Goal: Use online tool/utility: Utilize a website feature to perform a specific function

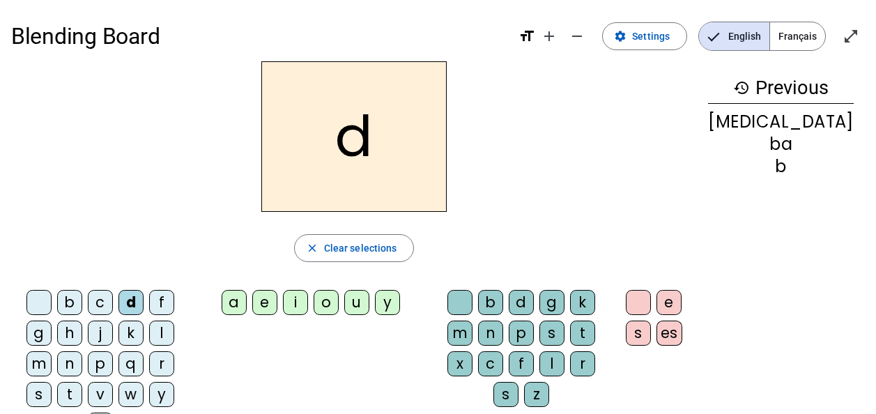
click at [370, 301] on div "u" at bounding box center [356, 302] width 25 height 25
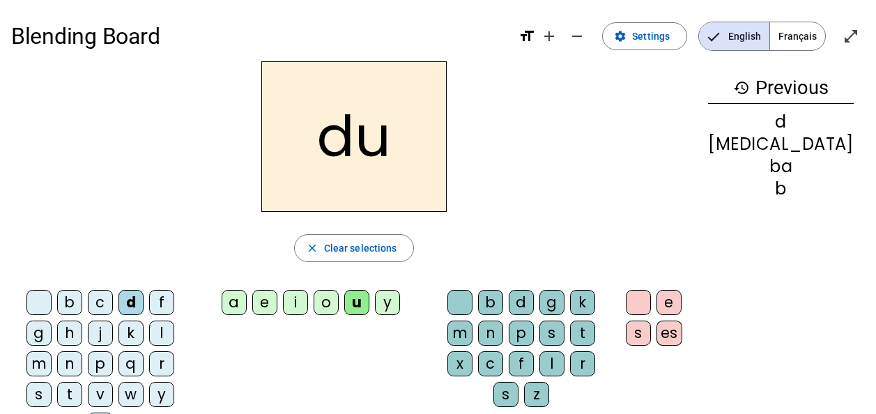
click at [356, 147] on h2 "du" at bounding box center [353, 136] width 185 height 151
click at [319, 245] on mat-icon "close" at bounding box center [312, 248] width 13 height 13
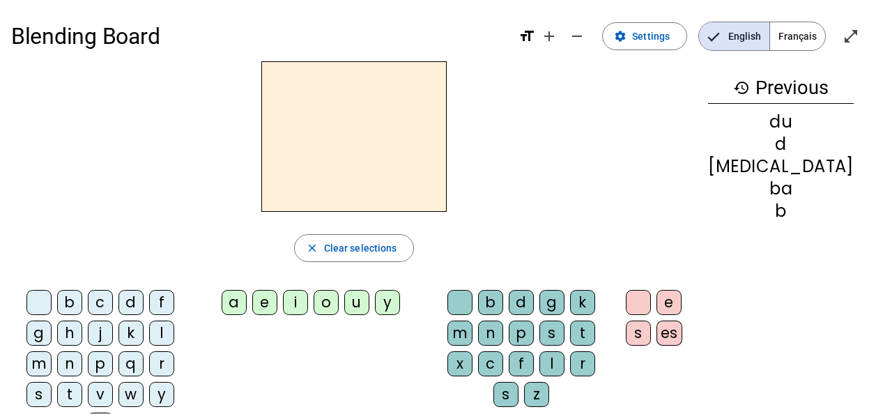
click at [68, 296] on div "b" at bounding box center [69, 302] width 25 height 25
click at [370, 301] on div "u" at bounding box center [356, 302] width 25 height 25
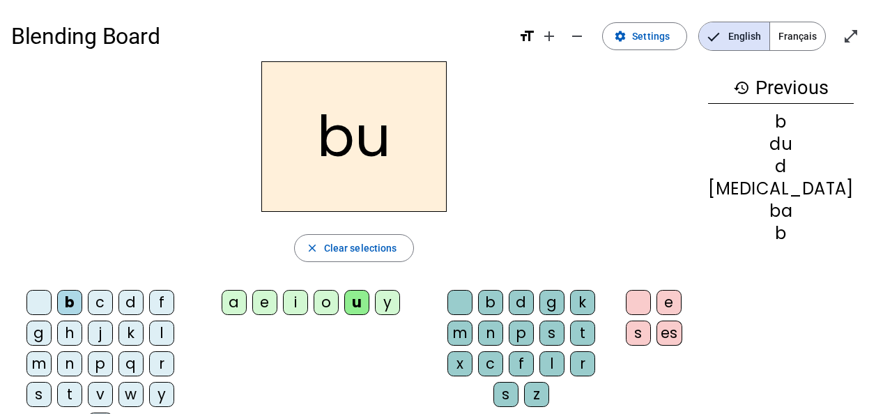
click at [397, 243] on span "Clear selections" at bounding box center [360, 248] width 73 height 17
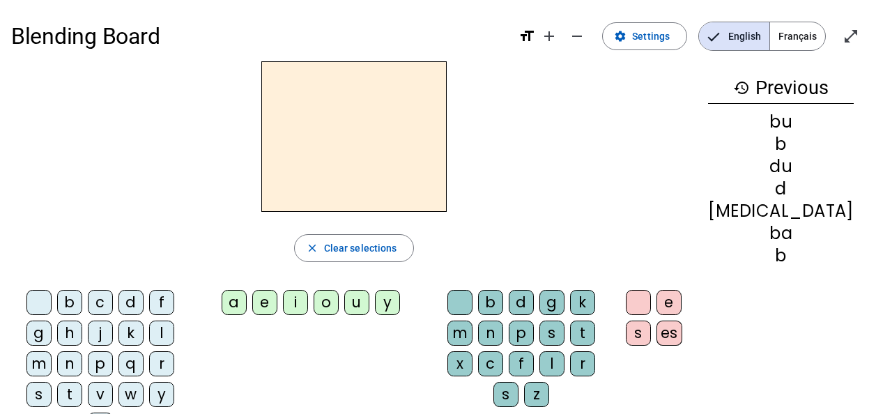
click at [577, 327] on div "t" at bounding box center [582, 333] width 25 height 25
click at [370, 294] on div "u" at bounding box center [356, 302] width 25 height 25
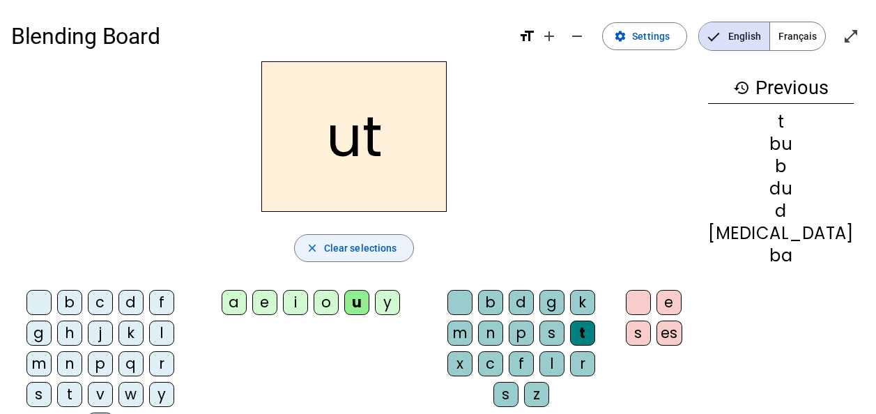
click at [394, 241] on span "Clear selections" at bounding box center [360, 248] width 73 height 17
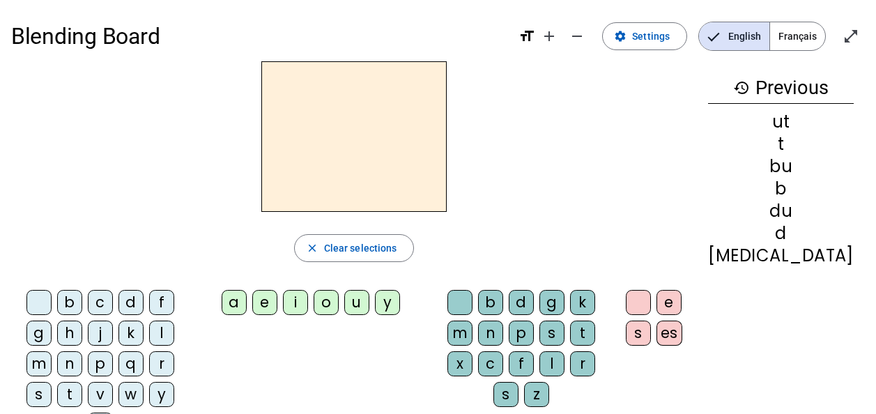
click at [82, 382] on div "t" at bounding box center [69, 394] width 25 height 25
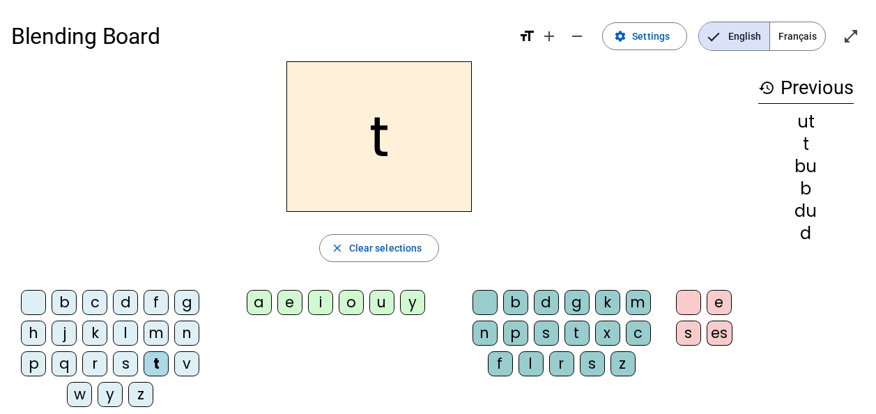
click at [382, 297] on div "u" at bounding box center [382, 302] width 25 height 25
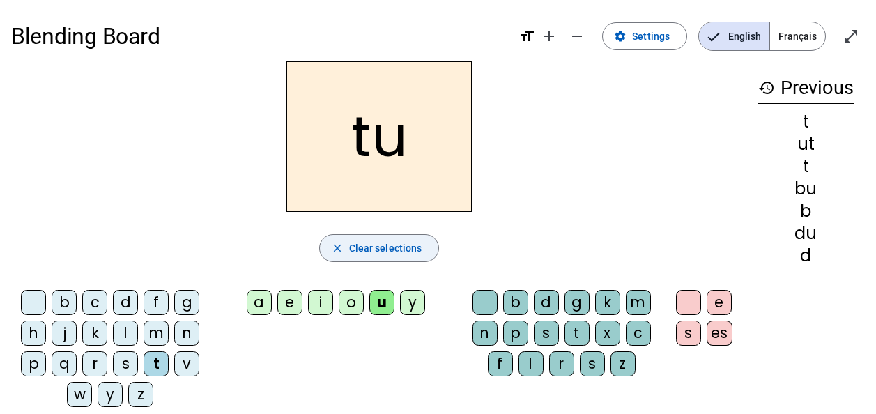
click at [360, 246] on span "Clear selections" at bounding box center [385, 248] width 73 height 17
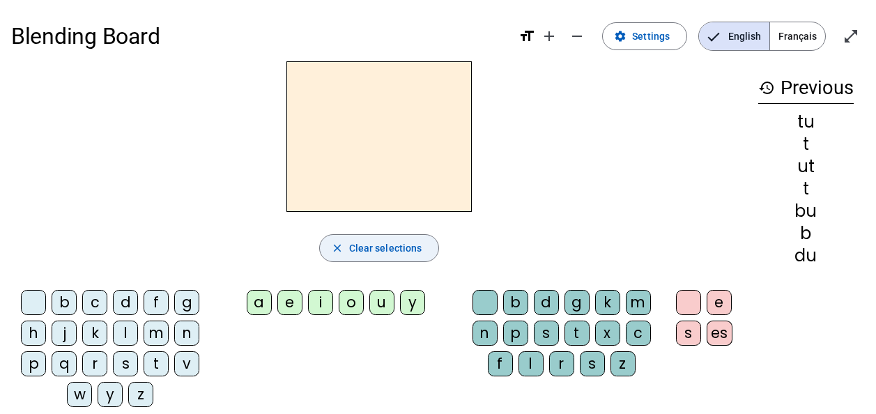
click at [121, 329] on div "l" at bounding box center [125, 333] width 25 height 25
click at [381, 299] on div "u" at bounding box center [382, 302] width 25 height 25
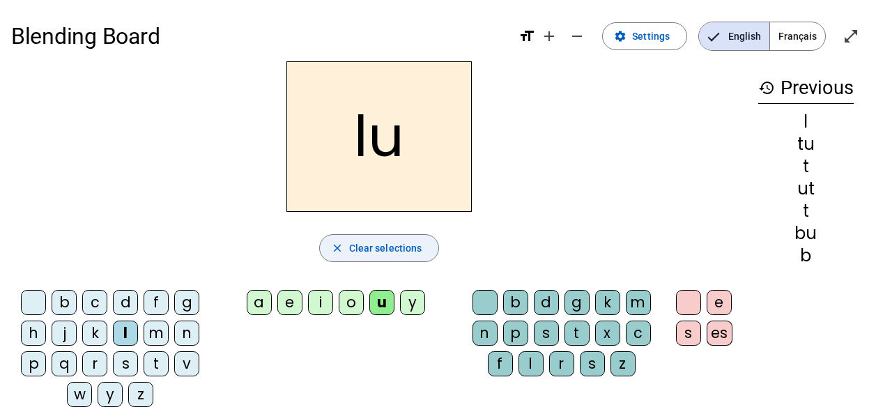
click at [340, 245] on mat-icon "close" at bounding box center [337, 248] width 13 height 13
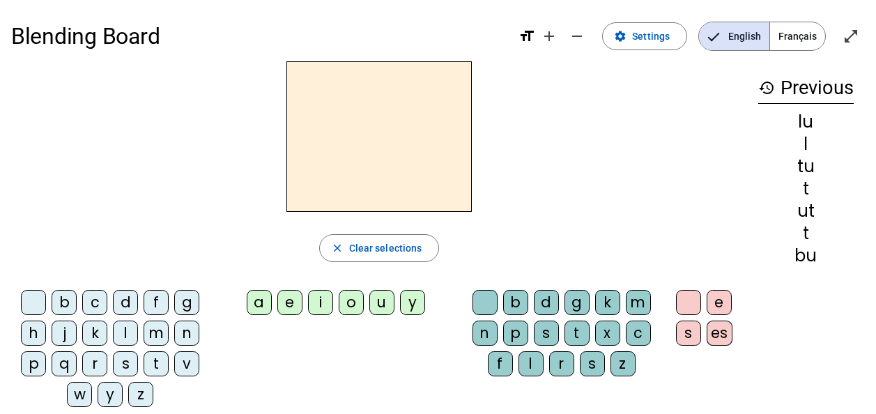
click at [70, 301] on div "b" at bounding box center [64, 302] width 25 height 25
click at [259, 295] on div "a" at bounding box center [259, 302] width 25 height 25
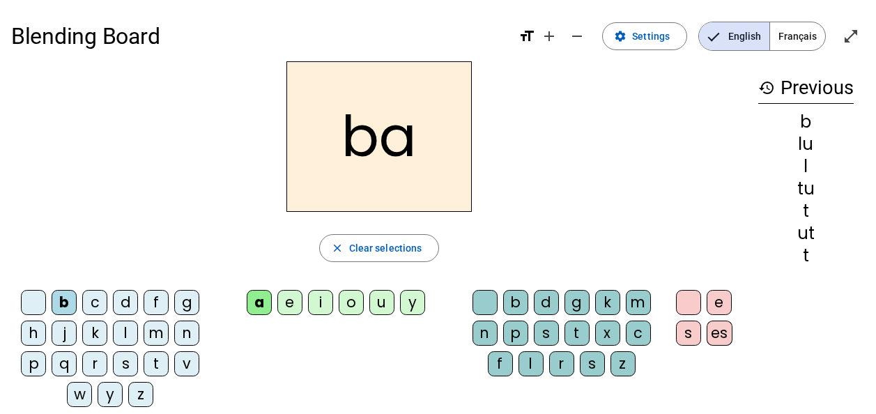
click at [637, 330] on div "c" at bounding box center [638, 333] width 25 height 25
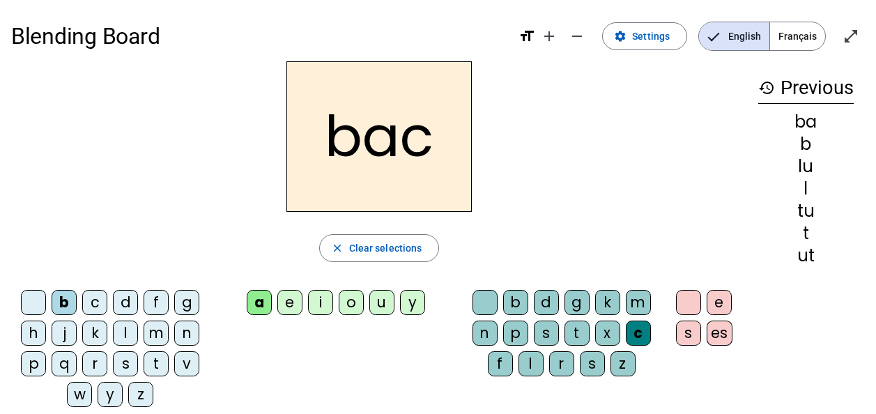
click at [635, 330] on div "c" at bounding box center [638, 333] width 25 height 25
click at [372, 241] on span "Clear selections" at bounding box center [385, 248] width 73 height 17
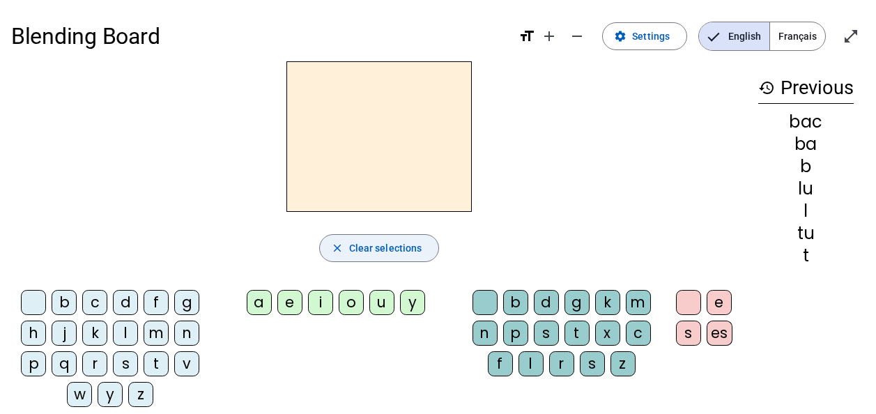
click at [130, 327] on div "l" at bounding box center [125, 333] width 25 height 25
click at [257, 297] on div "a" at bounding box center [259, 302] width 25 height 25
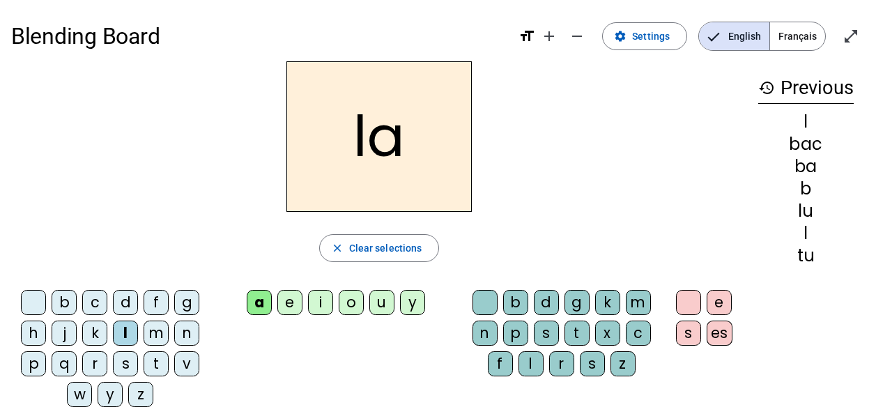
click at [632, 326] on div "c" at bounding box center [638, 333] width 25 height 25
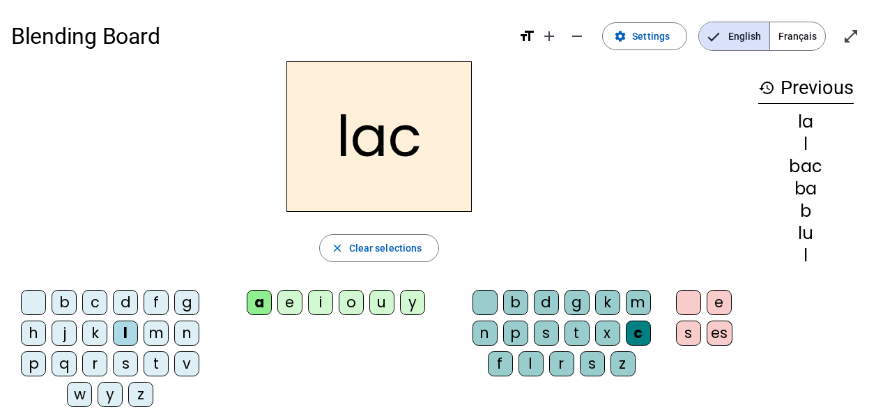
click at [383, 244] on span "Clear selections" at bounding box center [385, 248] width 73 height 17
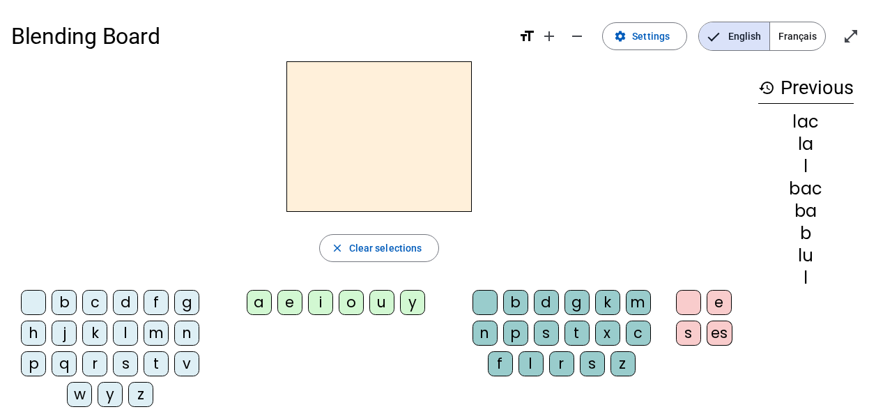
click at [126, 330] on div "l" at bounding box center [125, 333] width 25 height 25
click at [264, 298] on div "a" at bounding box center [259, 302] width 25 height 25
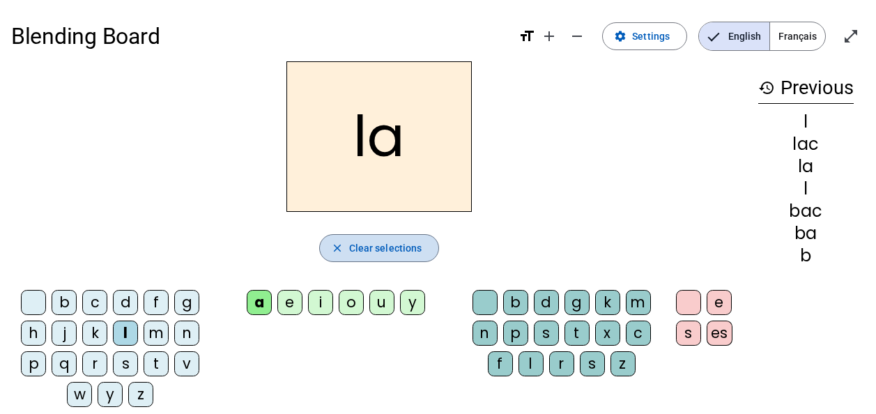
click at [402, 246] on span "Clear selections" at bounding box center [385, 248] width 73 height 17
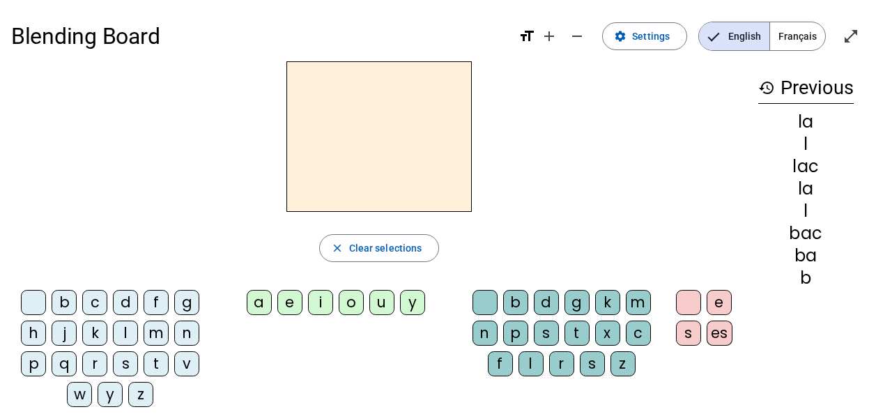
click at [155, 326] on div "m" at bounding box center [156, 333] width 25 height 25
click at [259, 292] on div "a" at bounding box center [259, 302] width 25 height 25
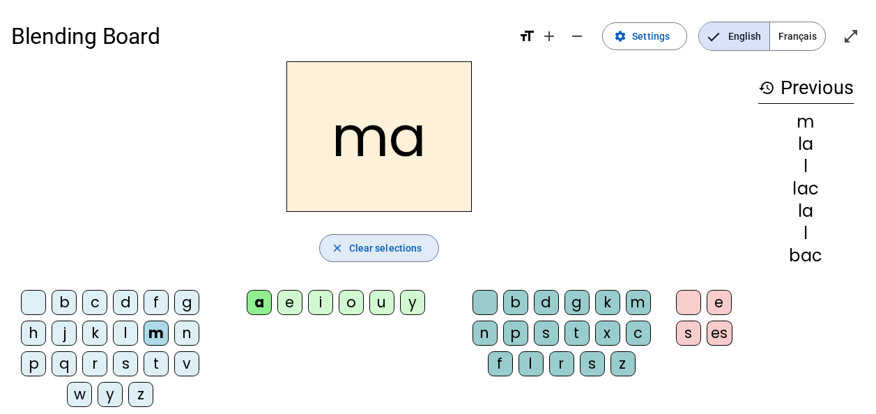
click at [353, 244] on span "Clear selections" at bounding box center [385, 248] width 73 height 17
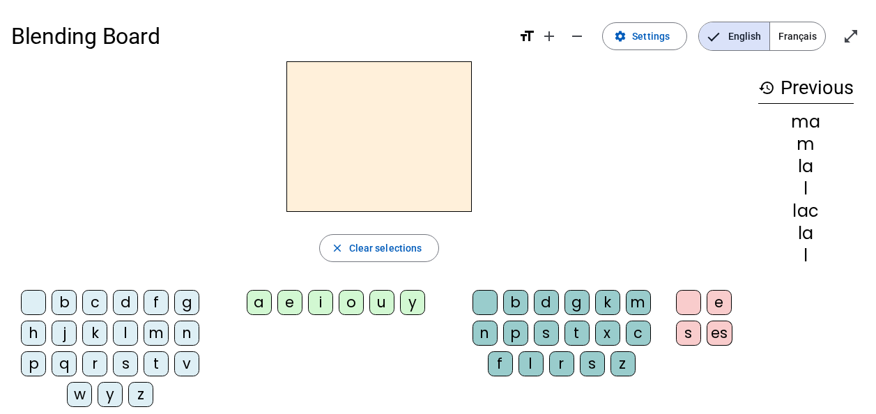
click at [158, 326] on div "m" at bounding box center [156, 333] width 25 height 25
click at [287, 293] on div "e" at bounding box center [289, 302] width 25 height 25
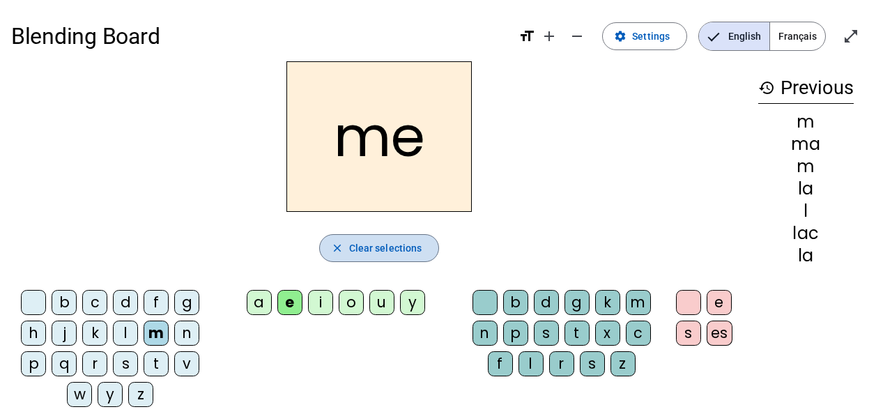
click at [349, 238] on span "button" at bounding box center [379, 247] width 119 height 33
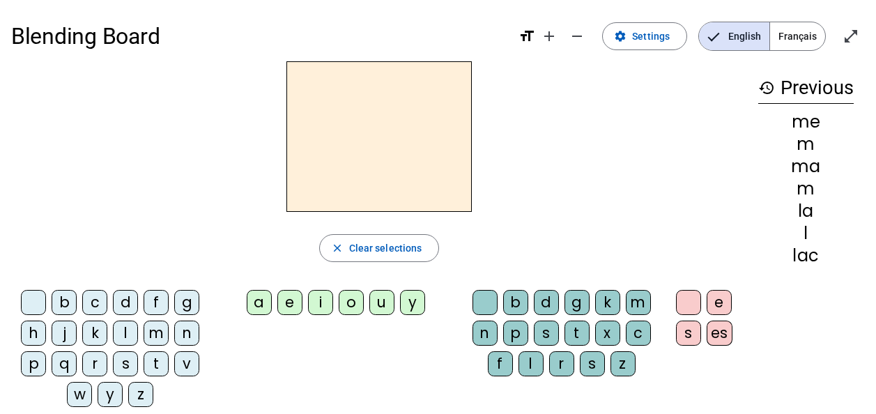
click at [74, 328] on div "j" at bounding box center [64, 333] width 25 height 25
click at [287, 301] on div "e" at bounding box center [289, 302] width 25 height 25
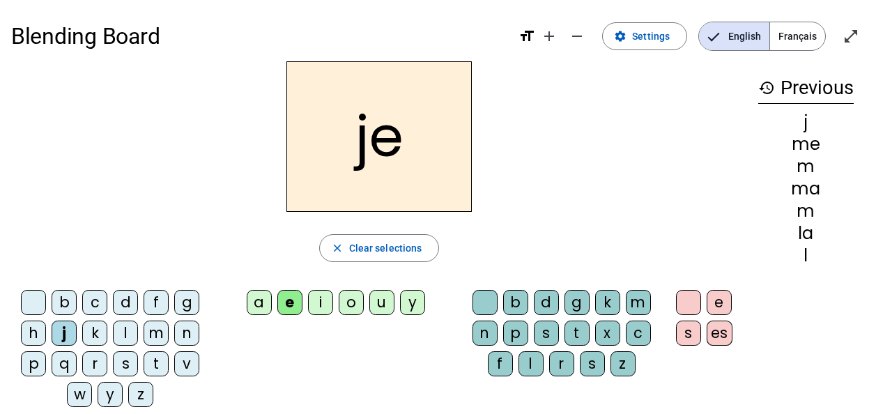
click at [393, 236] on span "button" at bounding box center [379, 247] width 119 height 33
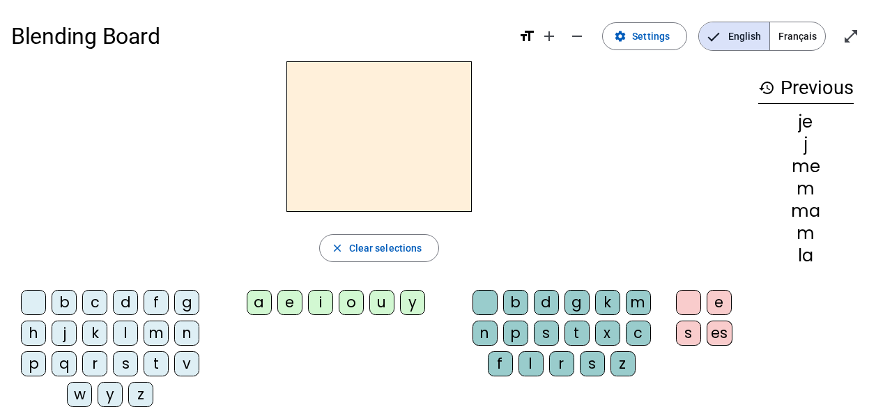
click at [126, 360] on div "s" at bounding box center [125, 363] width 25 height 25
click at [289, 299] on div "e" at bounding box center [289, 302] width 25 height 25
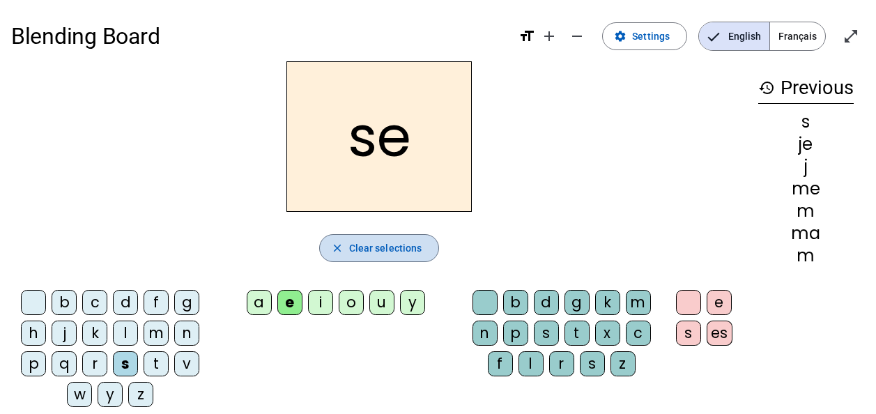
click at [379, 241] on span "Clear selections" at bounding box center [385, 248] width 73 height 17
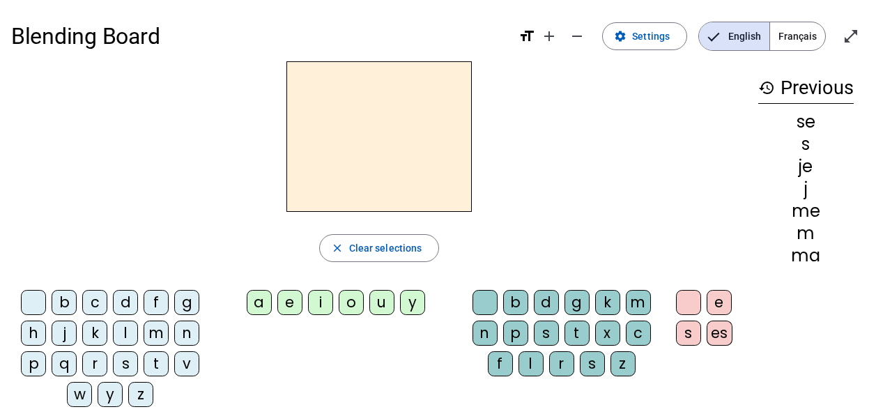
click at [129, 356] on div "s" at bounding box center [125, 363] width 25 height 25
click at [416, 358] on div "b c d f g h j k l m n p q r s t v w y z a e i o u y b d g k m n p s t x c f l r…" at bounding box center [379, 351] width 736 height 134
click at [261, 300] on div "a" at bounding box center [259, 302] width 25 height 25
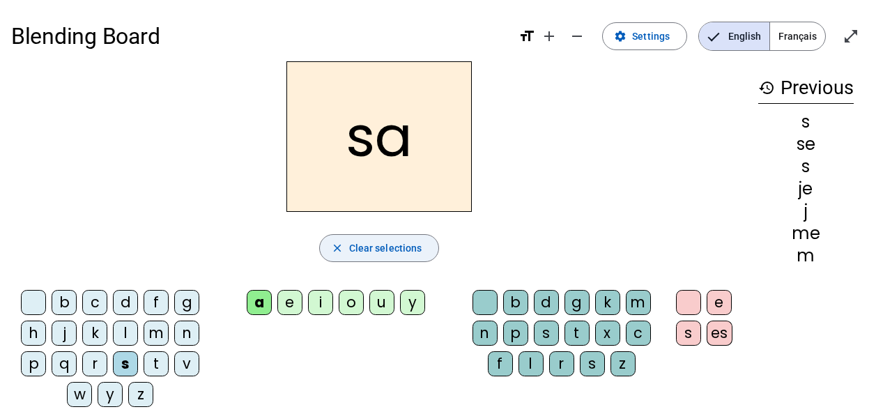
click at [405, 242] on span "Clear selections" at bounding box center [385, 248] width 73 height 17
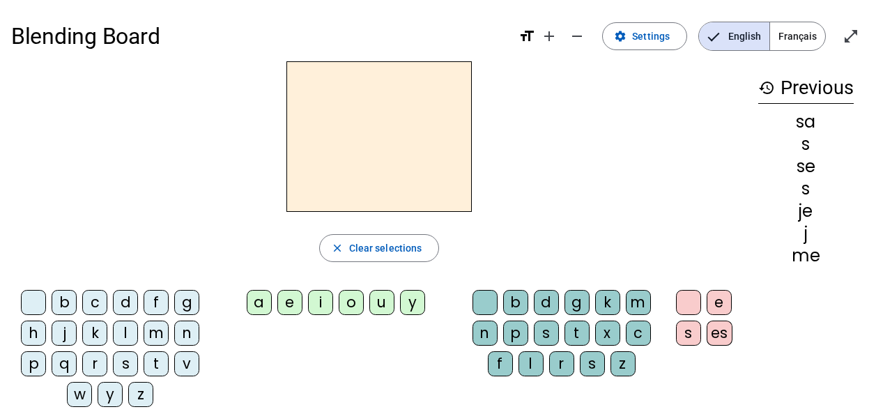
click at [190, 356] on div "v" at bounding box center [186, 363] width 25 height 25
click at [259, 296] on div "a" at bounding box center [259, 302] width 25 height 25
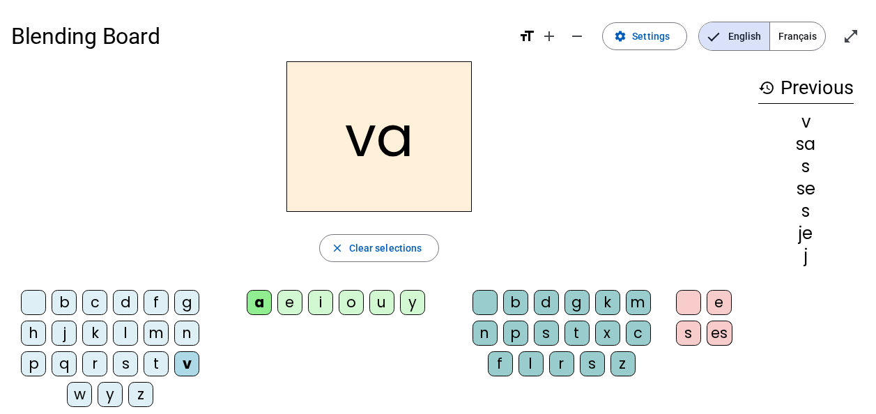
click at [388, 245] on span "Clear selections" at bounding box center [385, 248] width 73 height 17
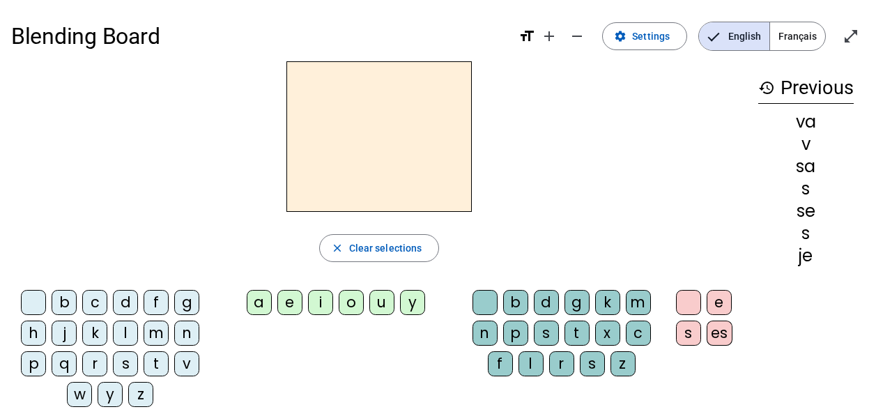
click at [547, 229] on div "close Clear selections b c d f g h j k l m n p q r s t v w y z a e i o u y b d …" at bounding box center [379, 239] width 736 height 357
click at [294, 193] on h2 at bounding box center [379, 136] width 185 height 151
click at [54, 178] on div at bounding box center [379, 136] width 736 height 151
click at [346, 245] on span "button" at bounding box center [379, 247] width 119 height 33
click at [188, 361] on div "v" at bounding box center [186, 363] width 25 height 25
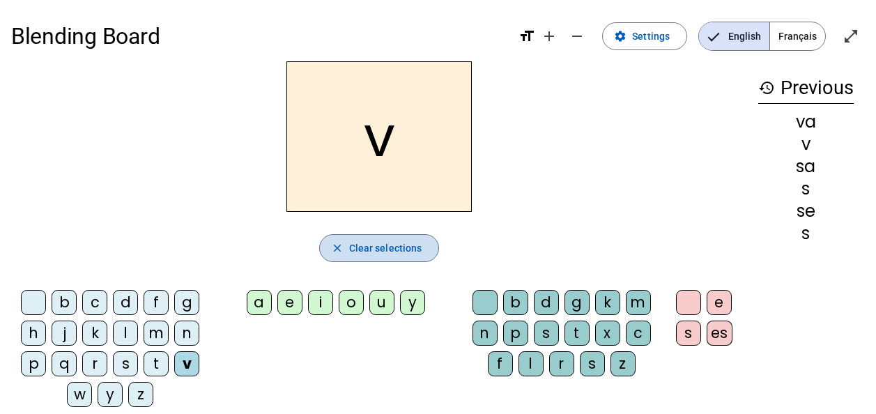
click at [343, 250] on mat-icon "close" at bounding box center [337, 248] width 13 height 13
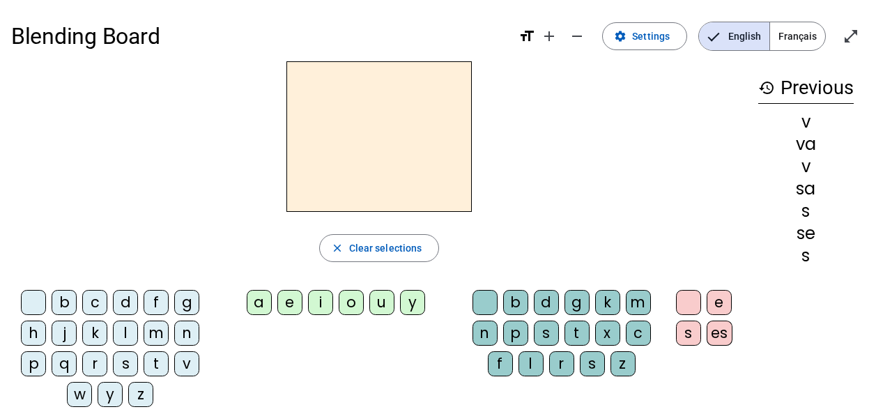
click at [190, 360] on div "v" at bounding box center [186, 363] width 25 height 25
click at [255, 296] on div "a" at bounding box center [259, 302] width 25 height 25
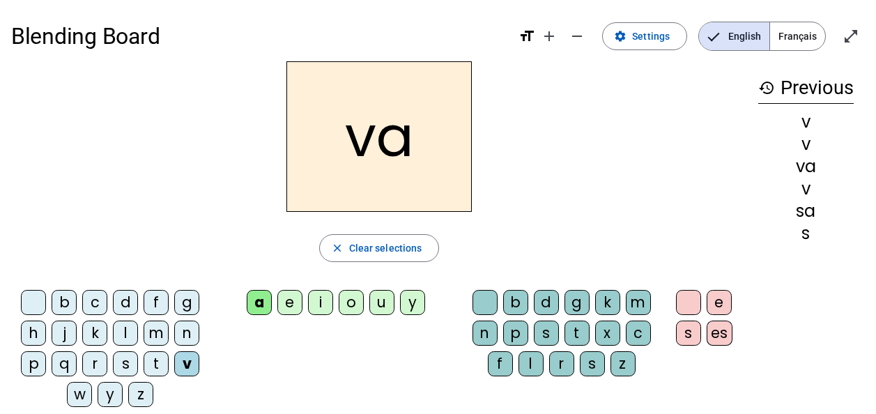
click at [526, 360] on div "l" at bounding box center [531, 363] width 25 height 25
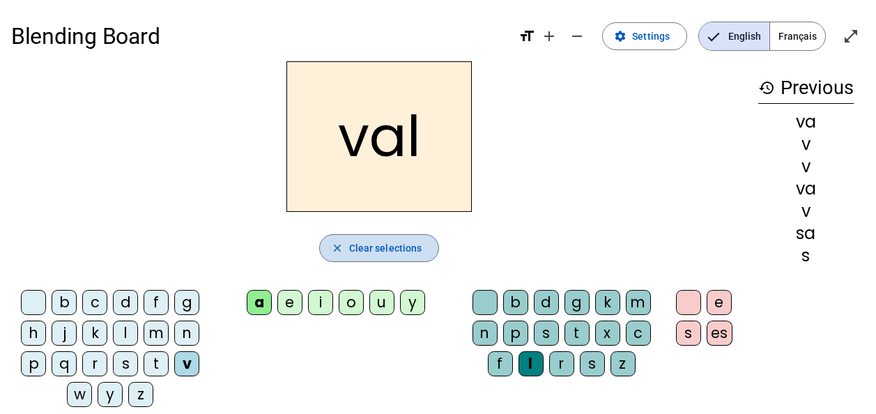
click at [411, 248] on span "Clear selections" at bounding box center [385, 248] width 73 height 17
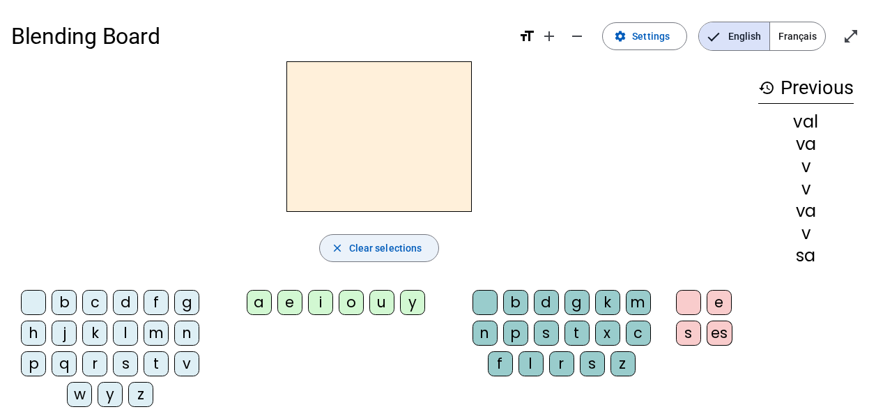
click at [519, 301] on div "b" at bounding box center [515, 302] width 25 height 25
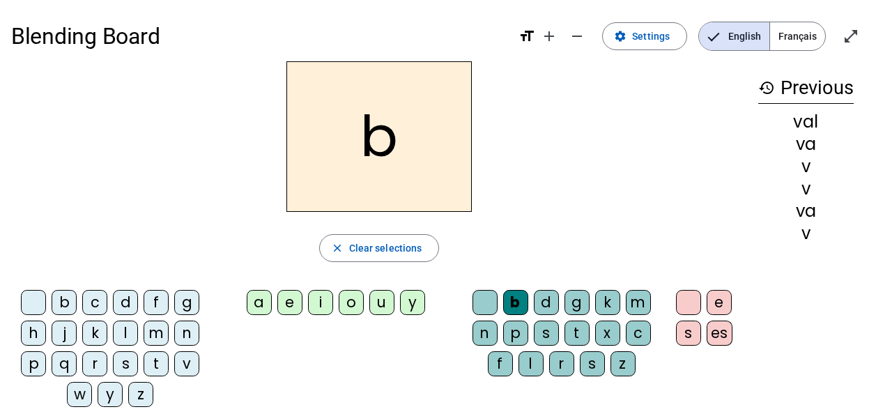
click at [292, 301] on div "e" at bounding box center [289, 302] width 25 height 25
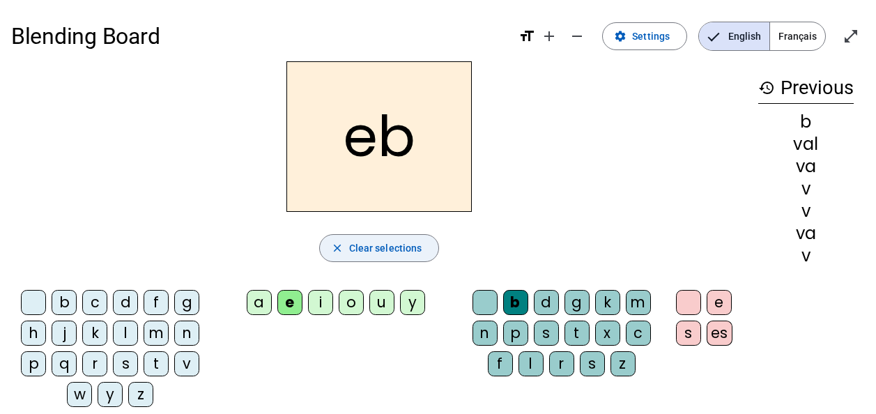
click at [346, 245] on span "button" at bounding box center [379, 247] width 119 height 33
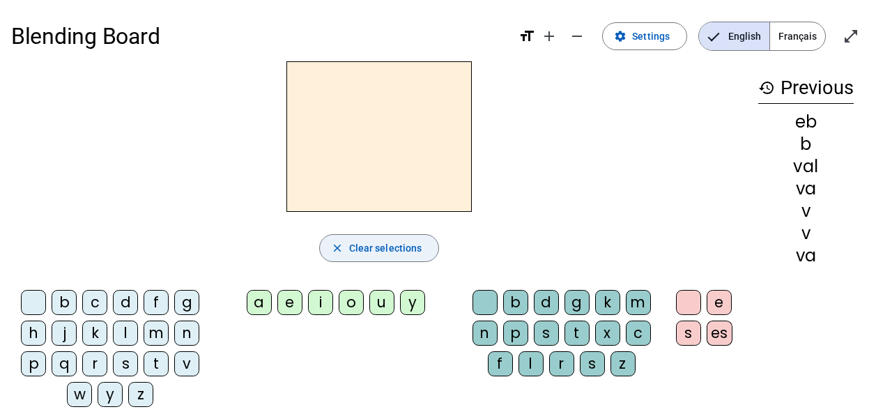
click at [70, 298] on div "b" at bounding box center [64, 302] width 25 height 25
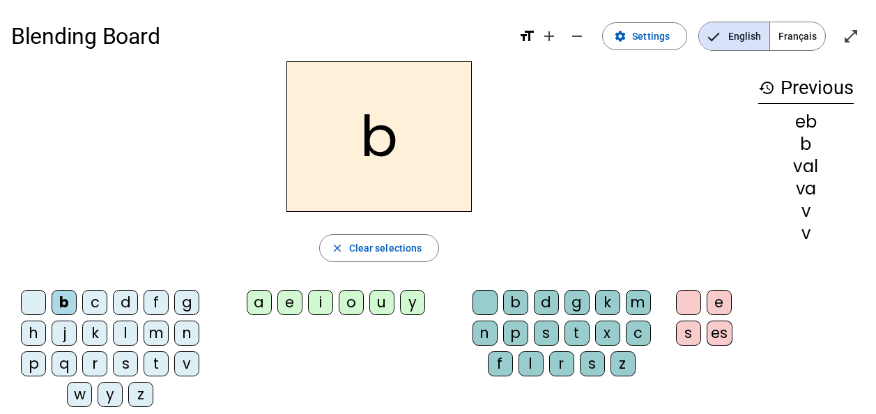
click at [257, 301] on div "a" at bounding box center [259, 302] width 25 height 25
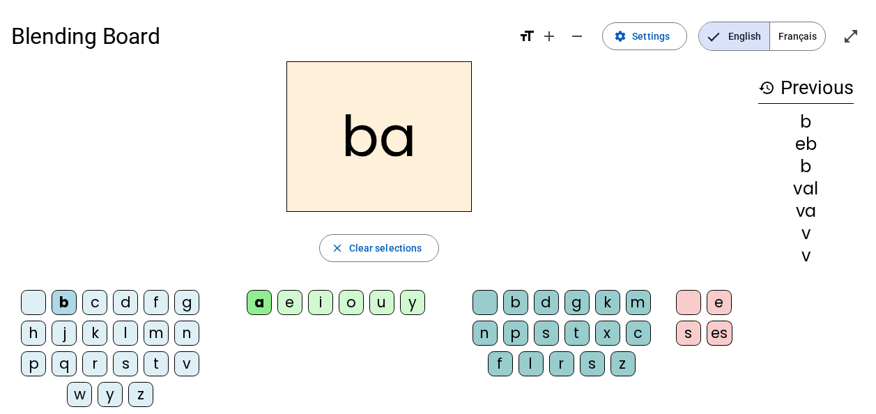
click at [530, 360] on div "l" at bounding box center [531, 363] width 25 height 25
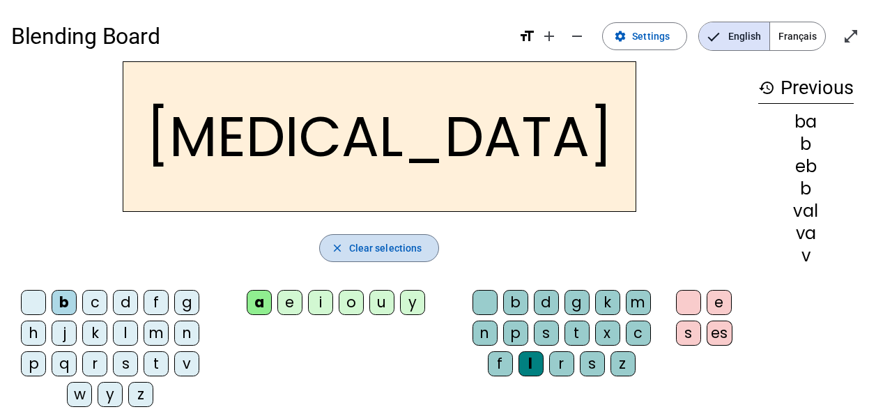
click at [364, 245] on span "Clear selections" at bounding box center [385, 248] width 73 height 17
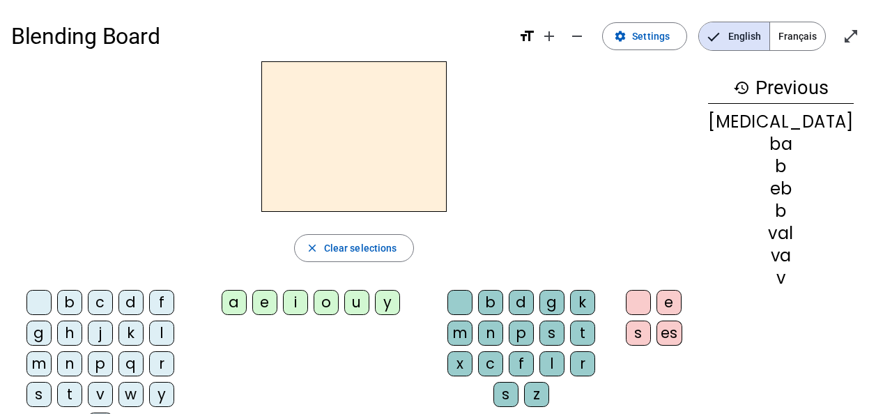
click at [52, 351] on div "m" at bounding box center [38, 363] width 25 height 25
click at [247, 296] on div "a" at bounding box center [234, 302] width 25 height 25
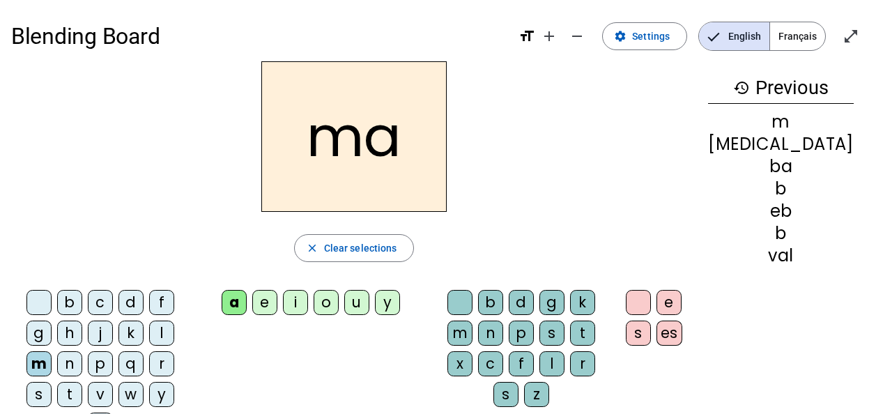
click at [540, 358] on div "l" at bounding box center [552, 363] width 25 height 25
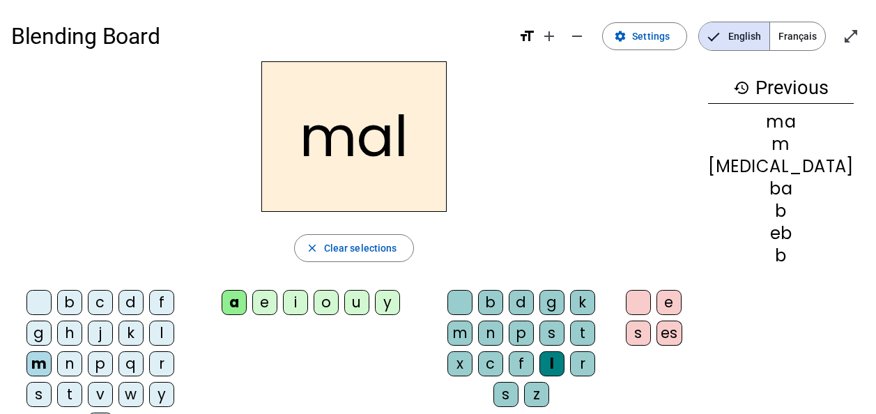
click at [519, 382] on div "s" at bounding box center [506, 394] width 25 height 25
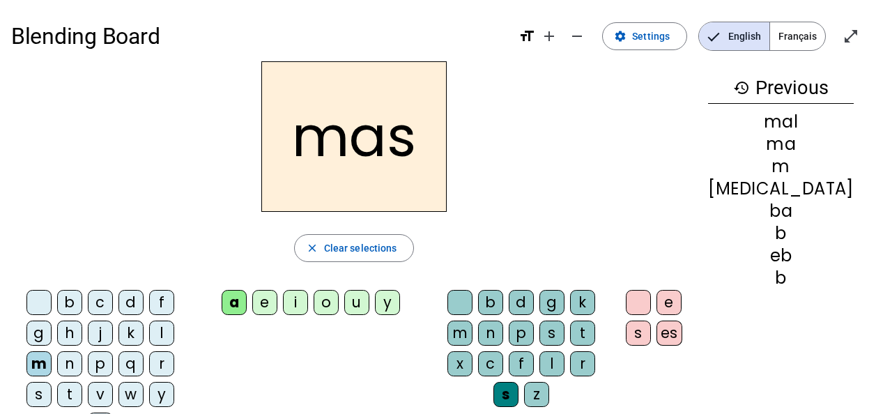
click at [400, 239] on span "button" at bounding box center [354, 247] width 119 height 33
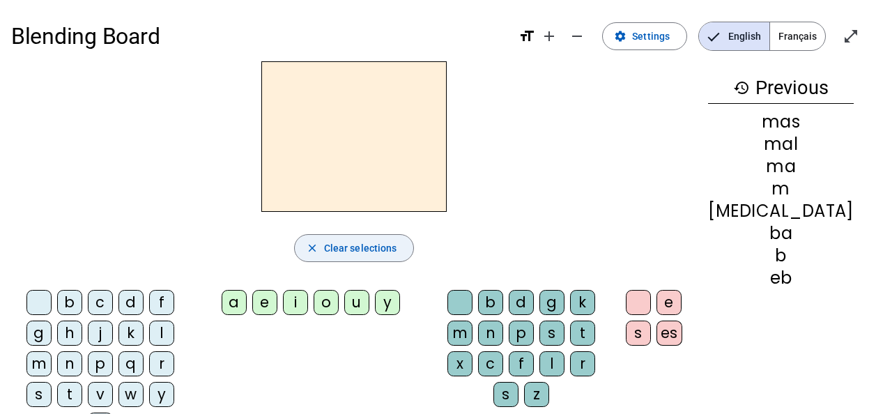
click at [519, 382] on div "s" at bounding box center [506, 394] width 25 height 25
click at [397, 245] on span "Clear selections" at bounding box center [360, 248] width 73 height 17
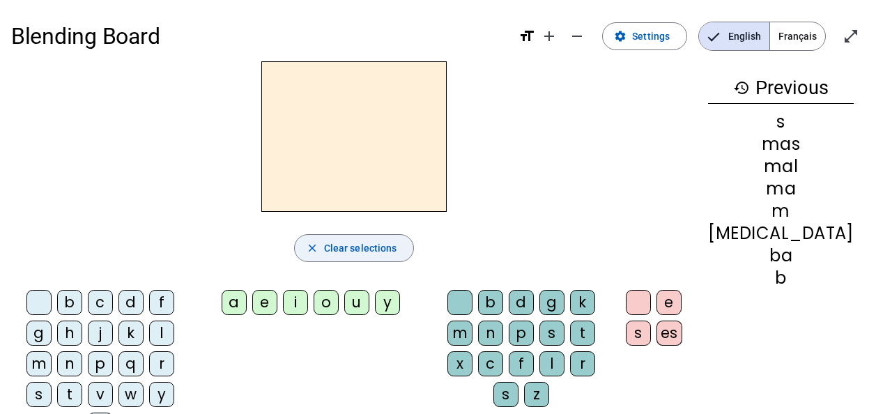
click at [95, 301] on div "c" at bounding box center [100, 302] width 25 height 25
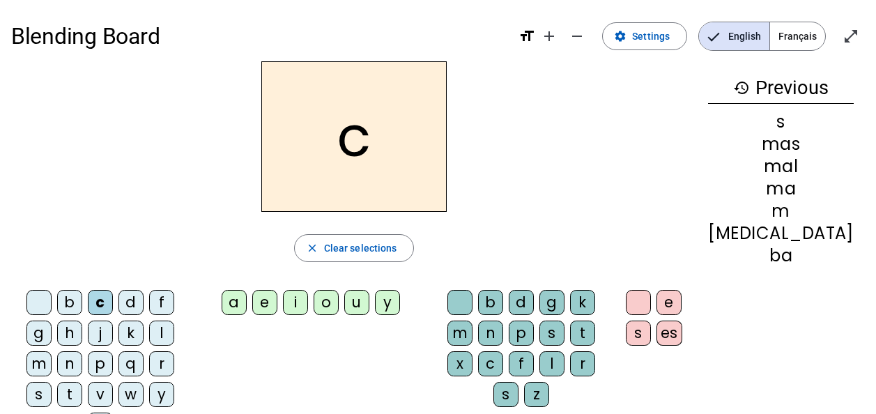
click at [308, 248] on div "close Clear selections" at bounding box center [354, 248] width 686 height 28
click at [247, 301] on div "a" at bounding box center [234, 302] width 25 height 25
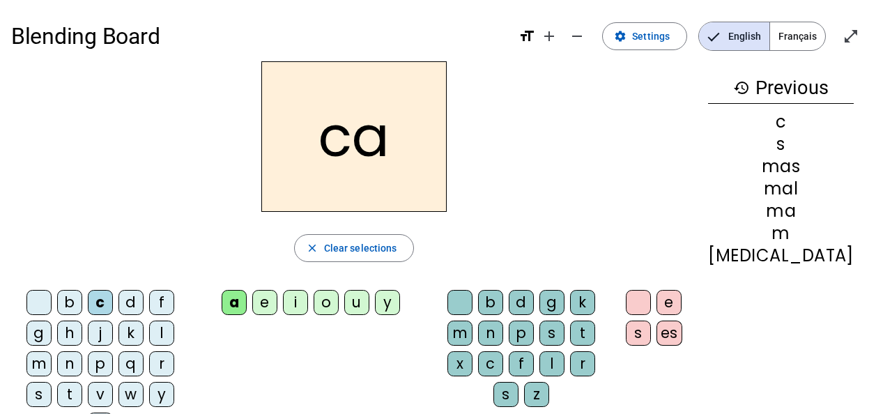
click at [393, 238] on span "button" at bounding box center [354, 247] width 119 height 33
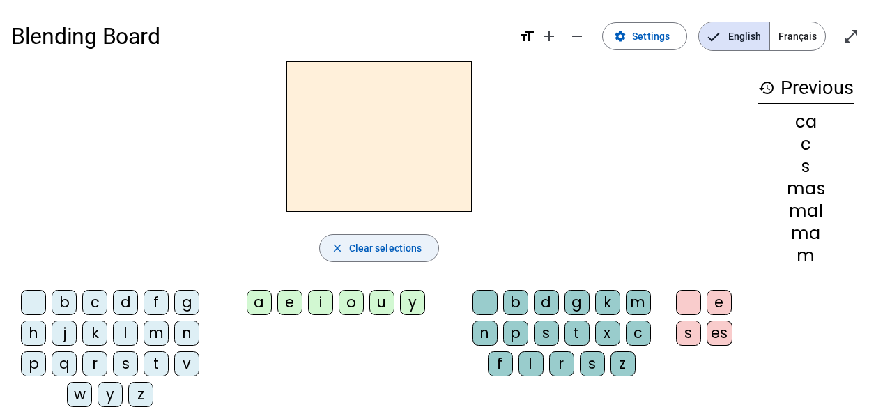
click at [262, 298] on div "a" at bounding box center [259, 302] width 25 height 25
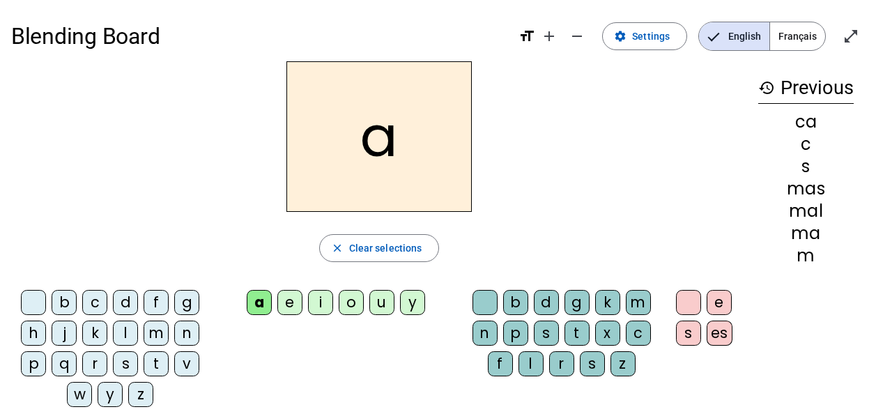
click at [127, 354] on div "s" at bounding box center [125, 363] width 25 height 25
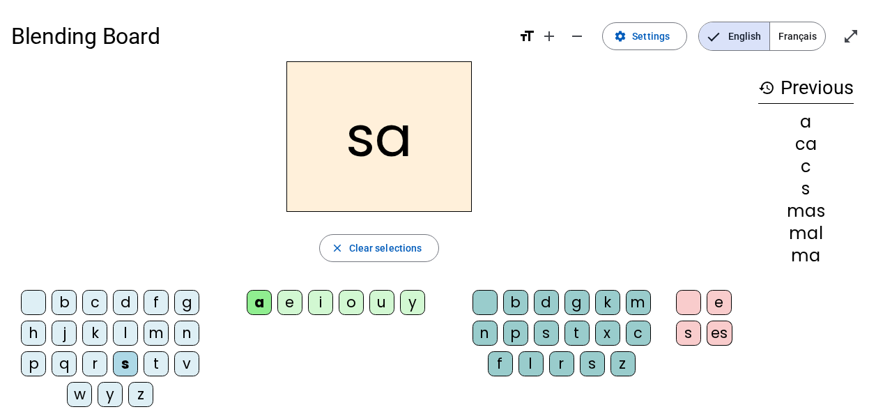
click at [526, 360] on div "l" at bounding box center [531, 363] width 25 height 25
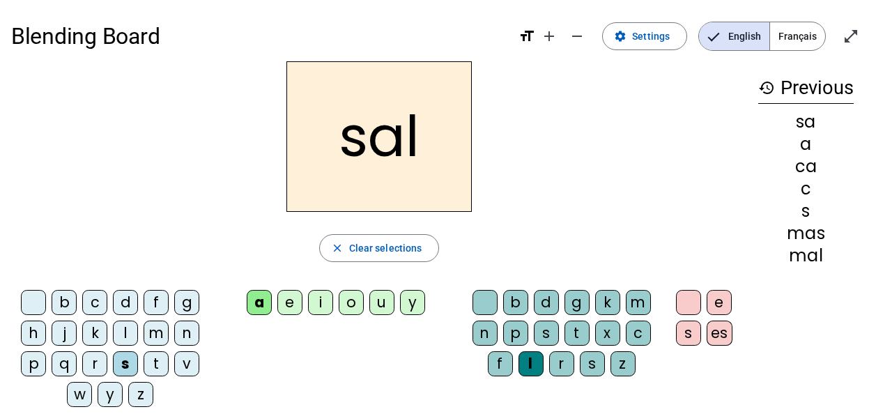
click at [425, 346] on div "b c d f g h j k l m n p q r s t v w y z a e i o u y b d g k m n p s t x c f l r…" at bounding box center [379, 351] width 736 height 134
click at [715, 303] on div "e" at bounding box center [719, 302] width 25 height 25
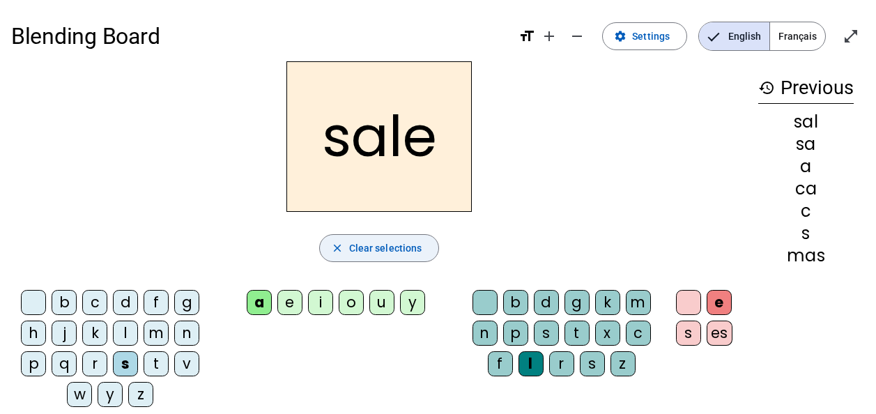
click at [395, 240] on span "Clear selections" at bounding box center [385, 248] width 73 height 17
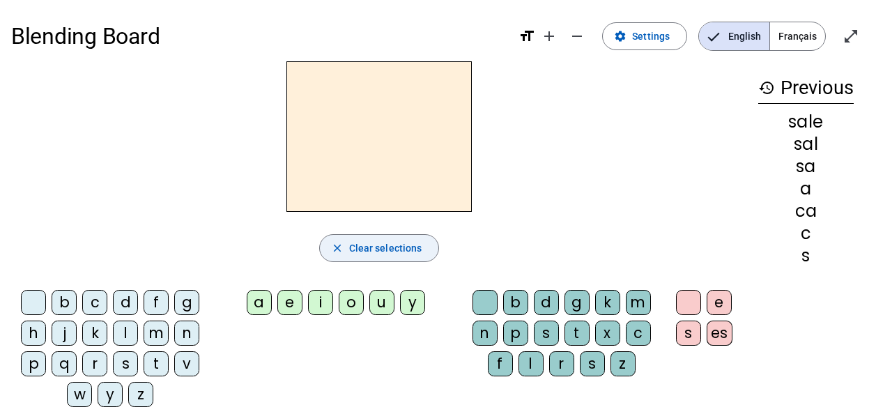
click at [38, 297] on div at bounding box center [33, 302] width 25 height 25
click at [369, 249] on span "Clear selections" at bounding box center [385, 248] width 73 height 17
click at [259, 297] on div "a" at bounding box center [259, 302] width 25 height 25
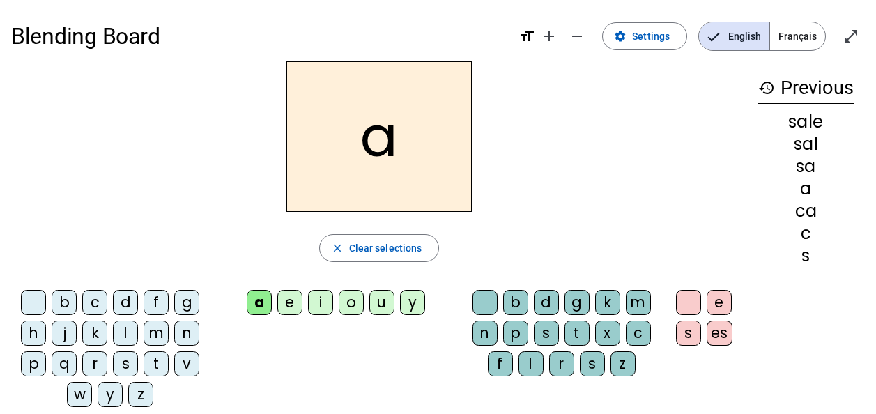
click at [187, 358] on div "v" at bounding box center [186, 363] width 25 height 25
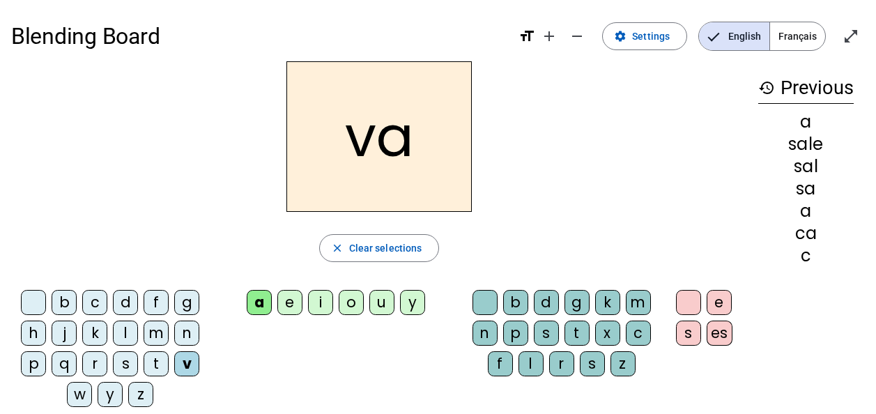
click at [292, 296] on div "e" at bounding box center [289, 302] width 25 height 25
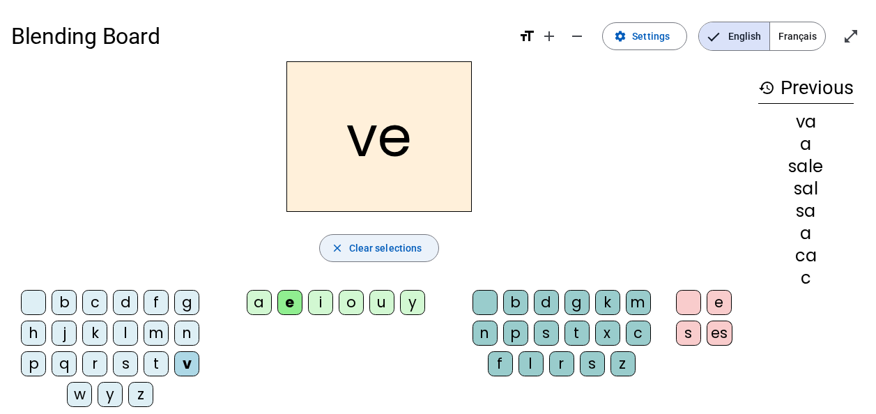
click at [346, 236] on span "button" at bounding box center [379, 247] width 119 height 33
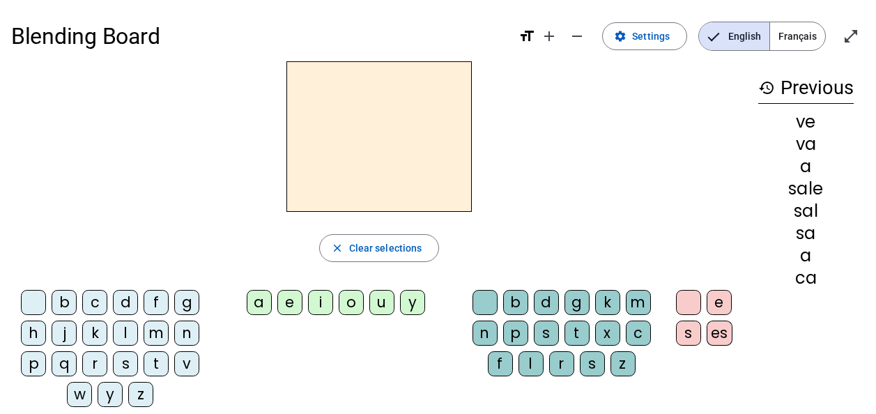
click at [123, 330] on div "l" at bounding box center [125, 333] width 25 height 25
click at [262, 296] on div "a" at bounding box center [259, 302] width 25 height 25
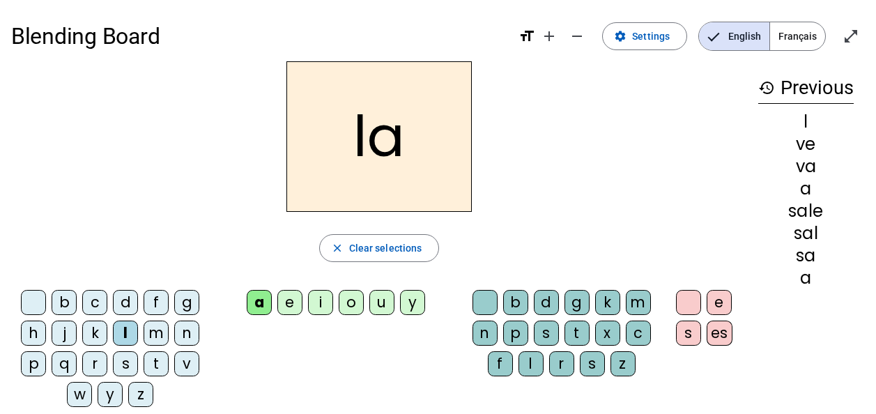
click at [634, 295] on div "m" at bounding box center [638, 302] width 25 height 25
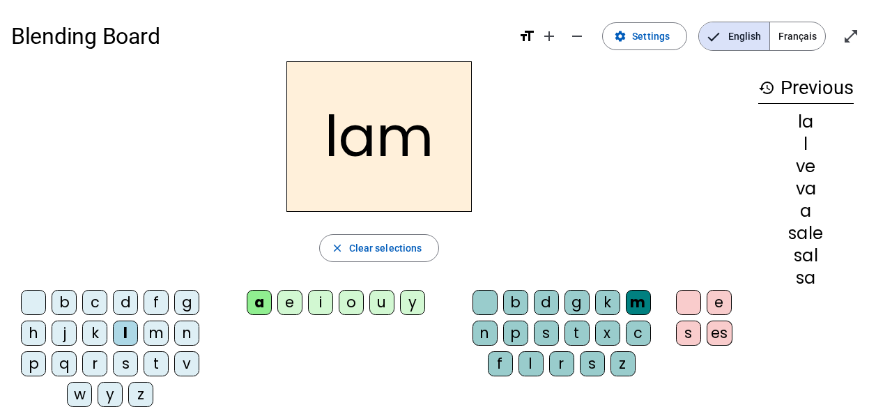
click at [259, 299] on div "a" at bounding box center [259, 302] width 25 height 25
click at [341, 242] on mat-icon "close" at bounding box center [337, 248] width 13 height 13
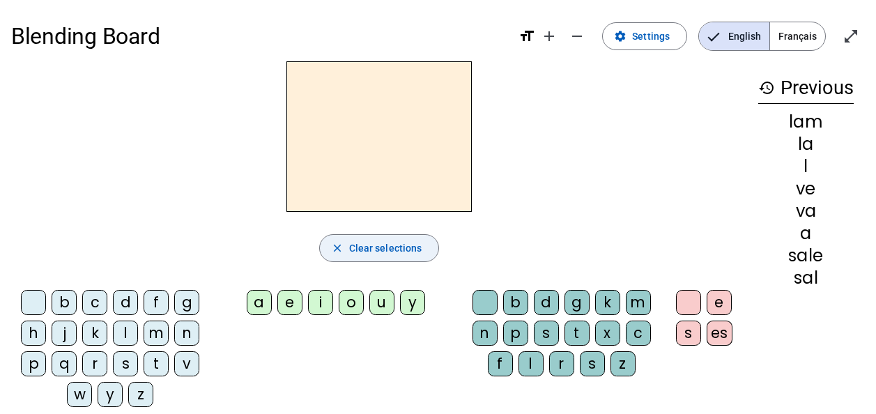
click at [36, 361] on div "p" at bounding box center [33, 363] width 25 height 25
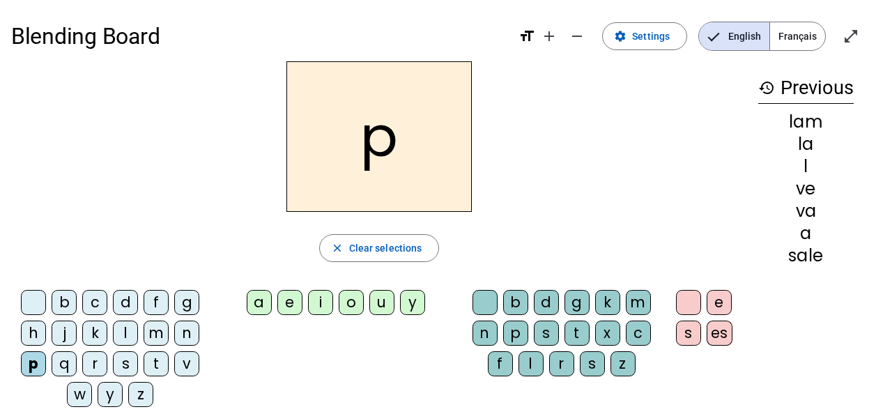
click at [261, 298] on div "a" at bounding box center [259, 302] width 25 height 25
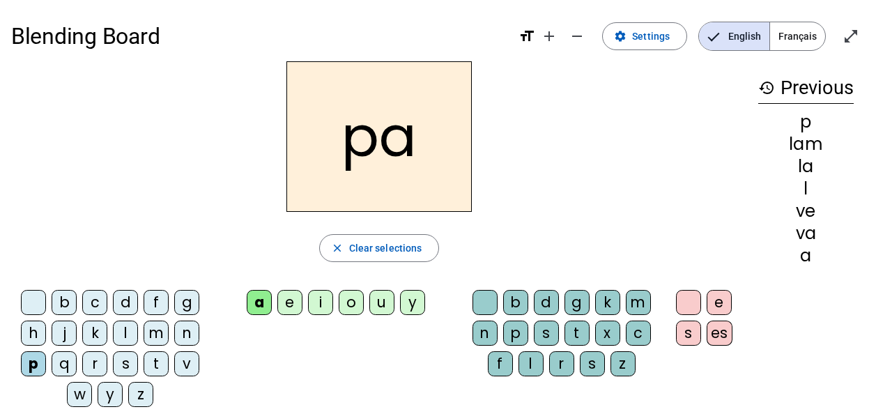
click at [558, 356] on div "r" at bounding box center [561, 363] width 25 height 25
